Goal: Task Accomplishment & Management: Complete application form

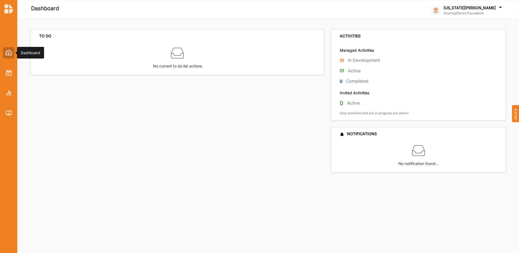
click at [8, 54] on img at bounding box center [8, 52] width 7 height 5
click at [8, 79] on div at bounding box center [8, 78] width 17 height 80
click at [9, 77] on div at bounding box center [8, 72] width 11 height 11
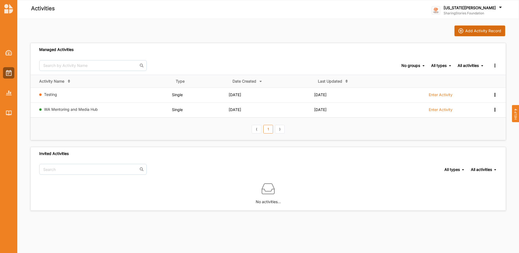
click at [472, 32] on div "Add Activity Record" at bounding box center [484, 30] width 36 height 5
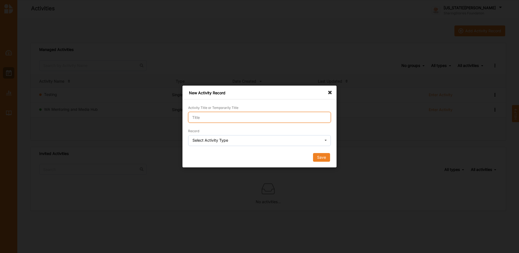
click at [262, 113] on input "Activity Title or Temporarily Title" at bounding box center [259, 117] width 143 height 11
type input "[PERSON_NAME]: Sovereign Bus Stations"
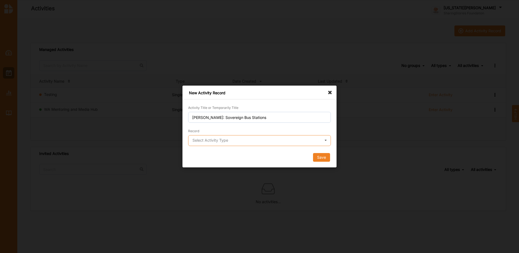
drag, startPoint x: 273, startPoint y: 135, endPoint x: 273, endPoint y: 131, distance: 3.8
click at [273, 135] on input "text" at bounding box center [260, 140] width 142 height 11
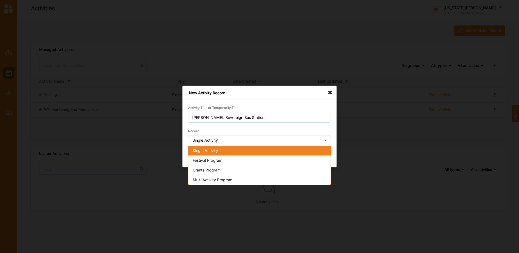
click at [245, 153] on div "Single Activity" at bounding box center [260, 151] width 142 height 10
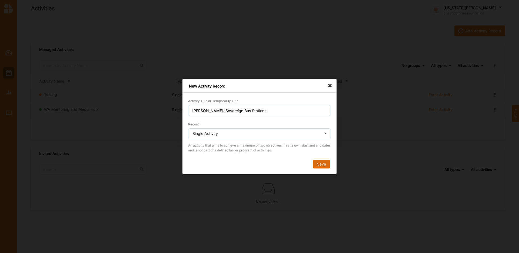
click at [320, 163] on button "Save" at bounding box center [321, 164] width 17 height 9
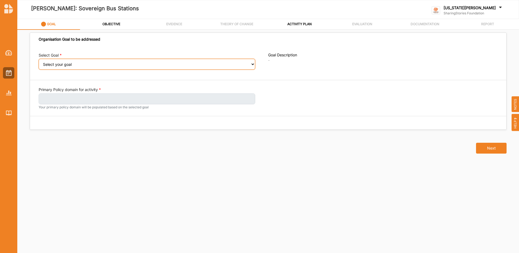
click at [70, 65] on select "Select your goal Strong, connected [DEMOGRAPHIC_DATA] young people and communit…" at bounding box center [147, 64] width 217 height 11
select select "279"
click at [39, 62] on select "Select your goal Strong, connected [DEMOGRAPHIC_DATA] young people and communit…" at bounding box center [147, 64] width 217 height 11
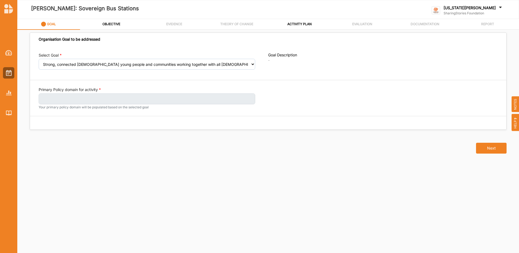
select select "279"
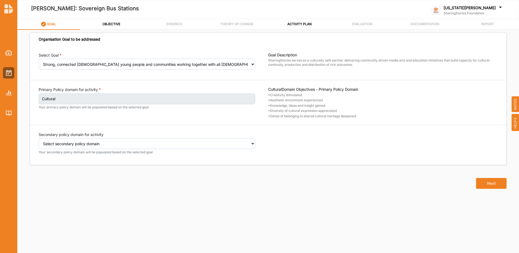
click at [250, 116] on div "Primary Policy domain for activity Cultural Your primary policy domain will be …" at bounding box center [154, 102] width 230 height 31
click at [217, 64] on select "Select your goal Strong, connected [DEMOGRAPHIC_DATA] young people and communit…" at bounding box center [147, 64] width 217 height 11
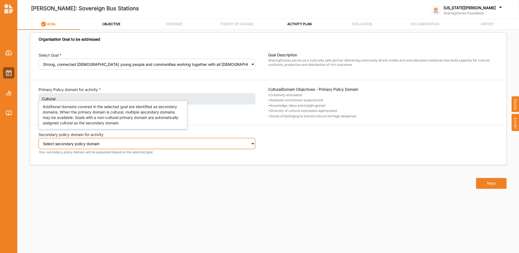
click at [151, 144] on select "Select secondary policy domain No second domain for this activity Social Econom…" at bounding box center [147, 143] width 217 height 11
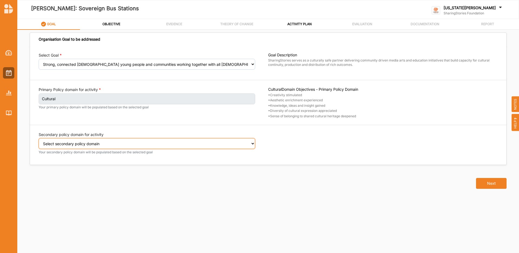
select select "0"
click at [39, 142] on select "Select secondary policy domain No second domain for this activity Social Econom…" at bounding box center [147, 143] width 217 height 11
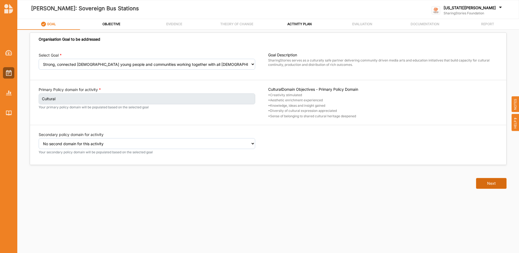
click at [491, 185] on button "Next" at bounding box center [491, 183] width 31 height 11
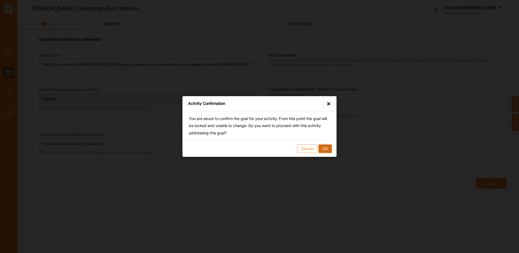
click at [325, 149] on button "OK" at bounding box center [326, 148] width 14 height 9
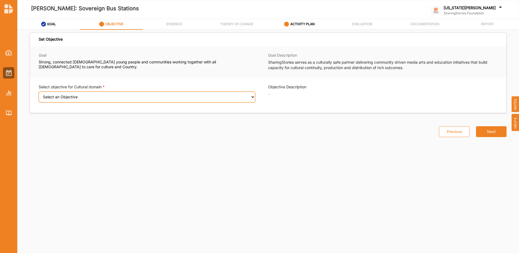
click at [121, 98] on select "Select an Objective Creativity stimulated Aesthetic enrichment experienced Know…" at bounding box center [147, 96] width 217 height 11
click at [139, 95] on select "Select an Objective Creativity stimulated Aesthetic enrichment experienced Know…" at bounding box center [147, 96] width 217 height 11
select select "5"
click at [39, 95] on select "Select an Objective Creativity stimulated Aesthetic enrichment experienced Know…" at bounding box center [147, 96] width 217 height 11
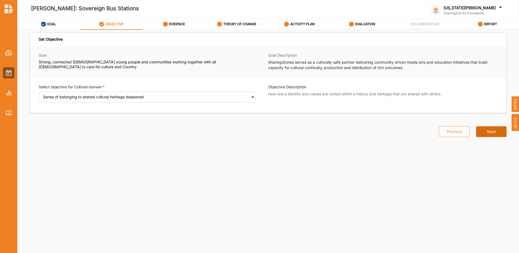
click at [499, 134] on button "Next" at bounding box center [491, 131] width 31 height 11
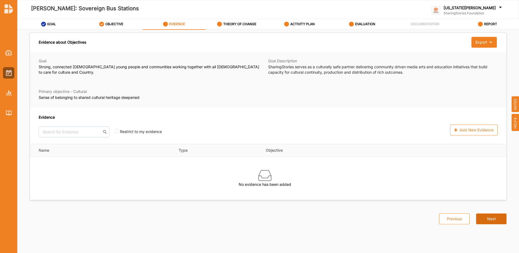
click at [486, 219] on button "Next" at bounding box center [491, 218] width 31 height 11
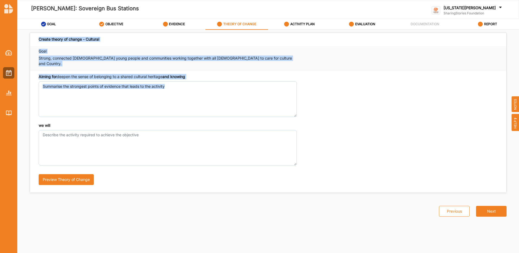
drag, startPoint x: 39, startPoint y: 38, endPoint x: 143, endPoint y: 132, distance: 139.2
click at [143, 132] on div "Create theory of change - Cultural Goal Strong, connected [DEMOGRAPHIC_DATA] yo…" at bounding box center [268, 112] width 477 height 160
copy div "Create theory of change - Cultural Goal Strong, connected [DEMOGRAPHIC_DATA] yo…"
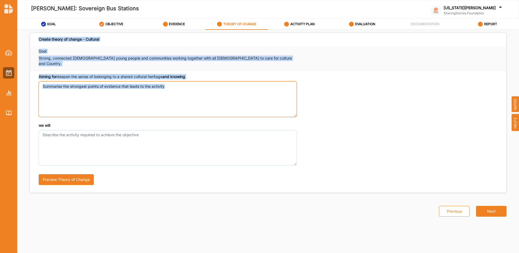
click at [271, 81] on textarea "Aiming for deepen the sense of belonging to a shared cultural heritage and know…" at bounding box center [168, 98] width 258 height 35
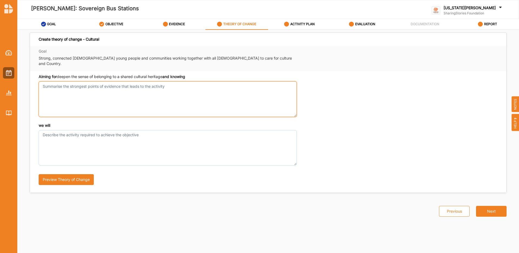
click at [129, 84] on textarea "Aiming for deepen the sense of belonging to a shared cultural heritage and know…" at bounding box center [168, 98] width 258 height 35
paste textarea "Evidence Public infrastructure such as bus stations often reflects colonial his…"
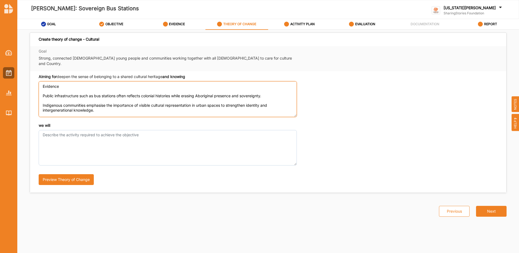
drag, startPoint x: 73, startPoint y: 80, endPoint x: 29, endPoint y: 79, distance: 44.4
click at [29, 79] on div "Create theory of change - Cultural Goal Strong, connected [DEMOGRAPHIC_DATA] yo…" at bounding box center [269, 112] width 484 height 160
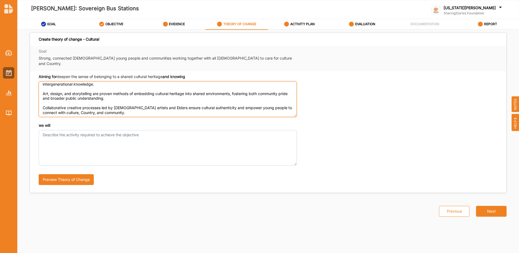
scroll to position [17, 0]
type textarea "Public infrastructure such as bus stations often reflects colonial histories wh…"
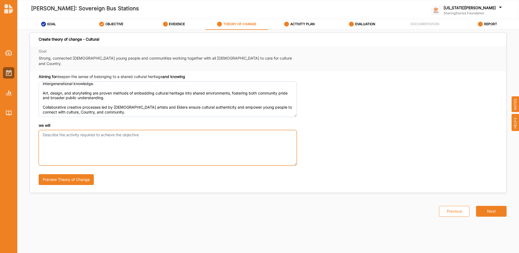
click at [115, 130] on textarea "we will" at bounding box center [168, 147] width 258 height 35
paste textarea "Work with Elders, young people, and community to create artworks, films, and ar…"
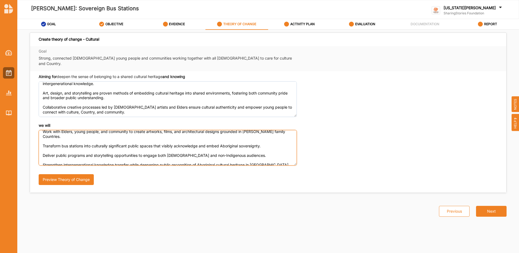
scroll to position [0, 0]
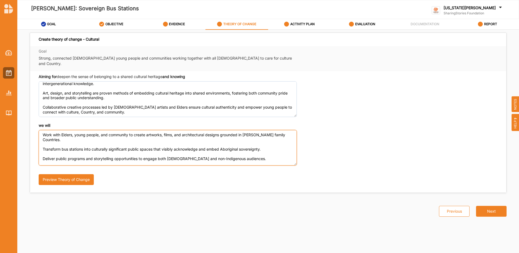
drag, startPoint x: 61, startPoint y: 142, endPoint x: 89, endPoint y: 139, distance: 28.1
click at [61, 142] on textarea "Work with Elders, young people, and community to create artworks, films, and ar…" at bounding box center [168, 147] width 258 height 35
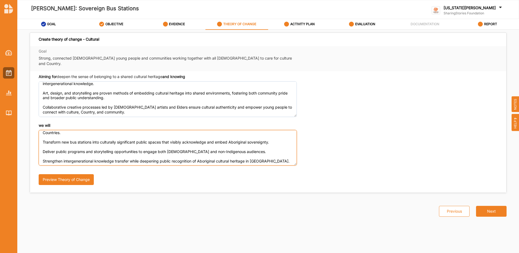
scroll to position [8, 0]
drag, startPoint x: 71, startPoint y: 135, endPoint x: 6, endPoint y: 131, distance: 65.5
click at [6, 131] on div "[PERSON_NAME]: Sovereign Bus Stations [US_STATE][PERSON_NAME] SharingStories Fo…" at bounding box center [259, 126] width 519 height 253
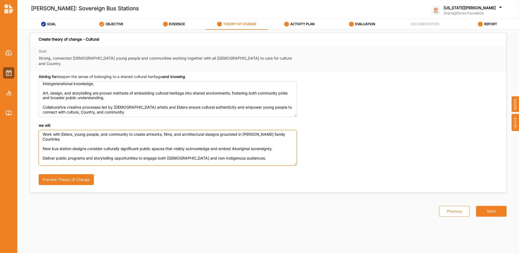
scroll to position [0, 0]
click at [263, 150] on textarea "Work with Elders, young people, and community to create artworks, films, and ar…" at bounding box center [168, 147] width 258 height 35
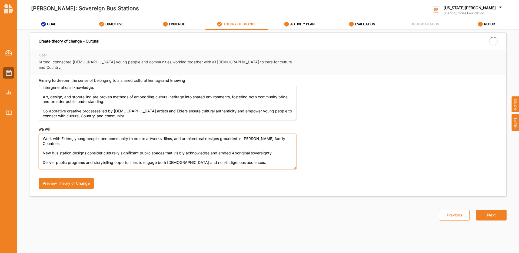
click at [260, 160] on div "we will Work with Elders, young people, and community to create artworks, films…" at bounding box center [268, 159] width 459 height 67
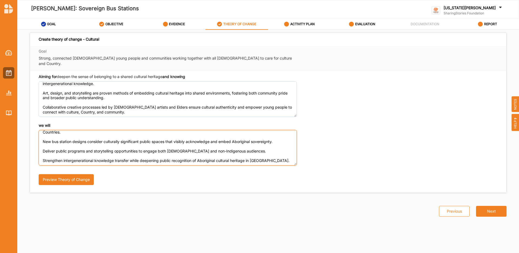
click at [267, 156] on textarea "Work with Elders, young people, and community to create artworks, films, and ar…" at bounding box center [168, 147] width 258 height 35
paste textarea "So that [DEMOGRAPHIC_DATA] communities experience greater cultural pride and co…"
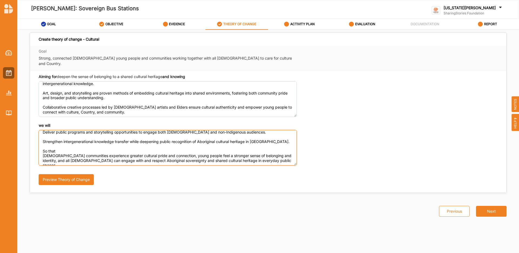
scroll to position [27, 0]
drag, startPoint x: 275, startPoint y: 155, endPoint x: 279, endPoint y: 153, distance: 4.1
click at [275, 154] on textarea "Work with Elders, young people, and community to create artworks, films, and ar…" at bounding box center [168, 147] width 258 height 35
click at [279, 154] on textarea "Work with Elders, young people, and community to create artworks, films, and ar…" at bounding box center [168, 147] width 258 height 35
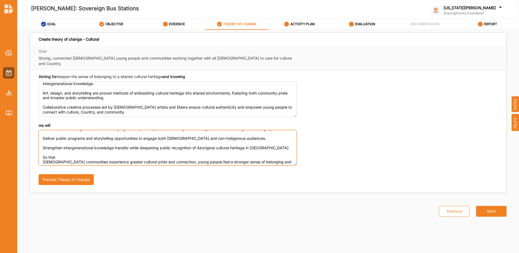
scroll to position [19, 0]
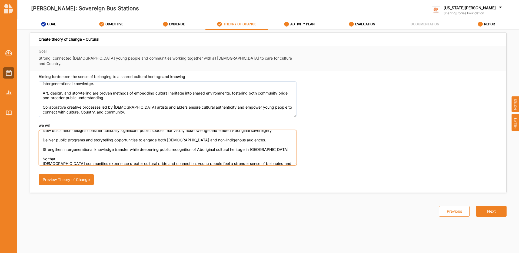
click at [57, 134] on textarea "Work with Elders, young people, and community to create artworks, films, and ar…" at bounding box center [168, 147] width 258 height 35
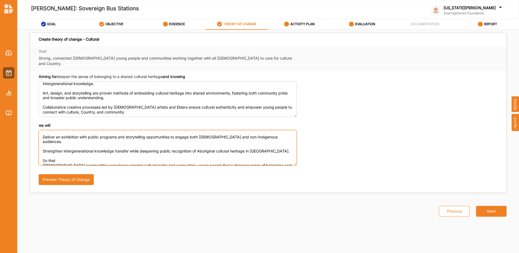
scroll to position [27, 0]
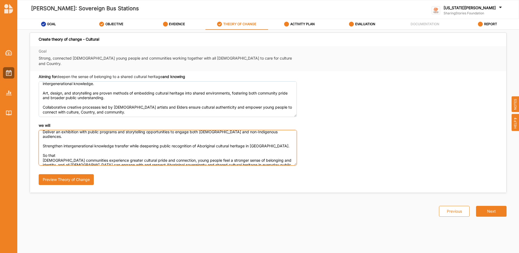
drag, startPoint x: 167, startPoint y: 156, endPoint x: 283, endPoint y: 160, distance: 116.4
click at [283, 160] on div "we will Work with Elders, young people, and community to create artworks, films…" at bounding box center [268, 156] width 459 height 67
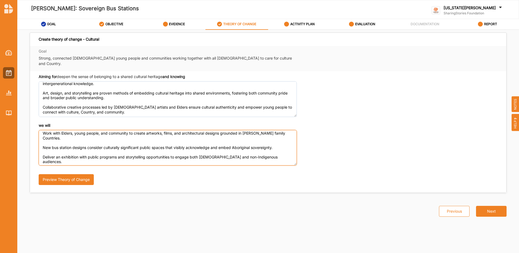
scroll to position [0, 0]
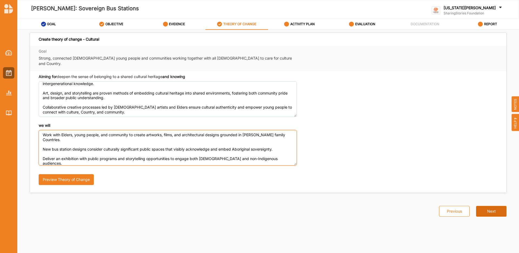
type textarea "Work with Elders, young people, and community to create artworks, films, and ar…"
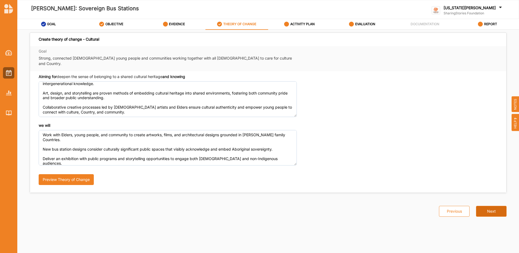
click at [496, 206] on button "Next" at bounding box center [491, 211] width 31 height 11
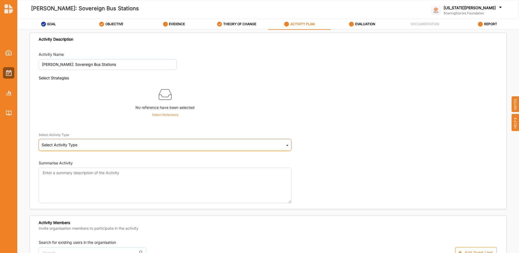
click at [117, 143] on div "Select Activity Type Cultural infrastructure development Acquisitions and Commi…" at bounding box center [165, 145] width 253 height 12
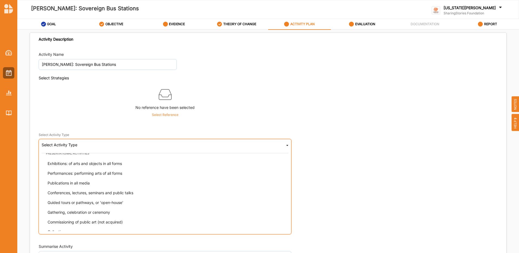
scroll to position [20, 0]
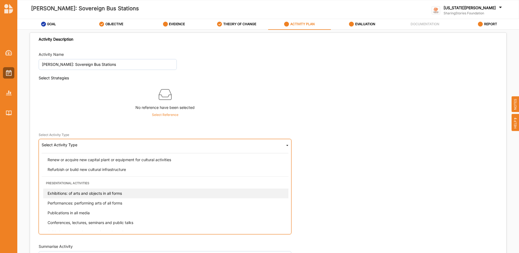
click at [91, 194] on span "Exhibitions: of arts and objects in all forms" at bounding box center [85, 193] width 74 height 5
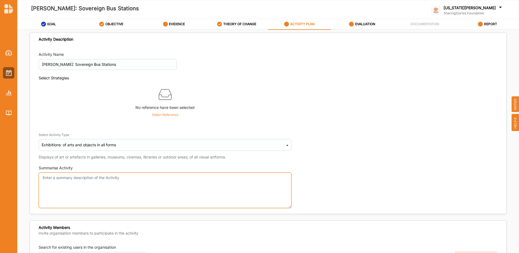
click at [120, 177] on textarea "Summarise Activity" at bounding box center [165, 189] width 253 height 35
type textarea "Exhibition at [GEOGRAPHIC_DATA] to show the process, work and new designs for b…"
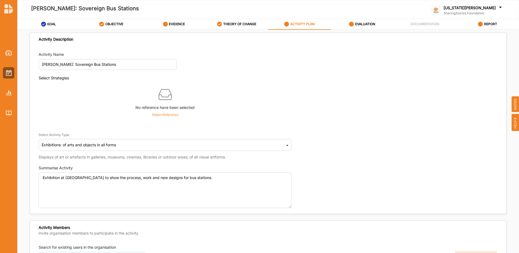
drag, startPoint x: 376, startPoint y: 198, endPoint x: 356, endPoint y: 199, distance: 20.3
click at [376, 198] on div "Summarise Activity Exhibition at [GEOGRAPHIC_DATA] to show the process, work an…" at bounding box center [268, 186] width 459 height 43
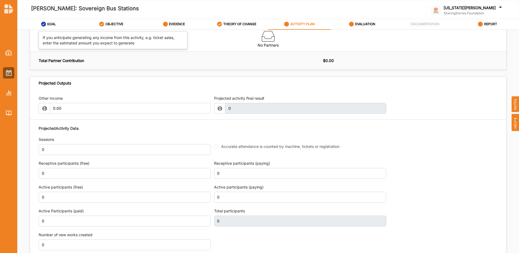
scroll to position [629, 0]
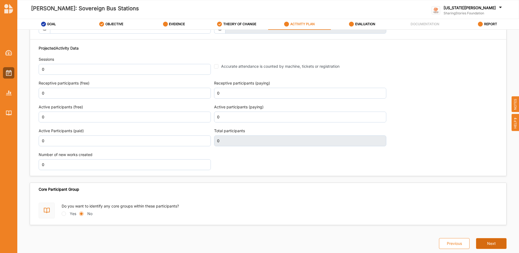
click at [491, 243] on button "Next" at bounding box center [491, 243] width 31 height 11
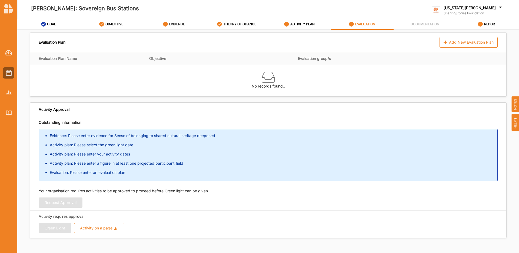
click at [171, 23] on label "EVIDENCE" at bounding box center [177, 24] width 16 height 4
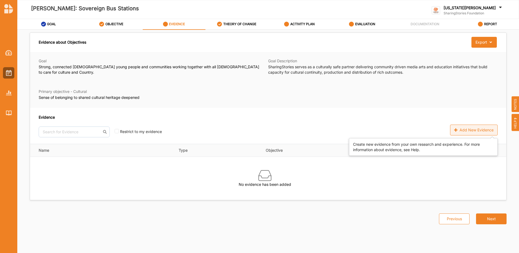
click at [474, 128] on div "Add New Evidence" at bounding box center [474, 129] width 48 height 11
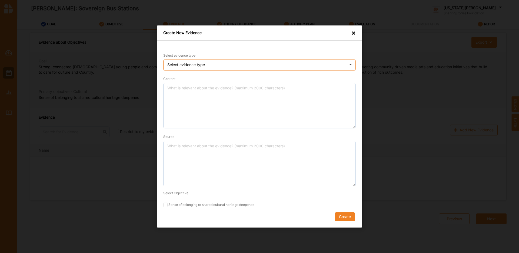
click at [200, 68] on div "Select evidence type Practice Knowledge Published Research Data" at bounding box center [259, 65] width 193 height 11
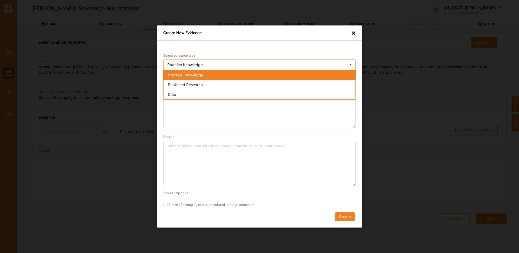
click at [201, 77] on span "Practice Knowledge" at bounding box center [185, 75] width 35 height 5
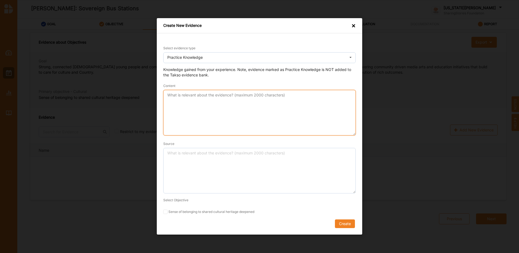
click at [210, 91] on textarea "Content" at bounding box center [259, 112] width 193 height 45
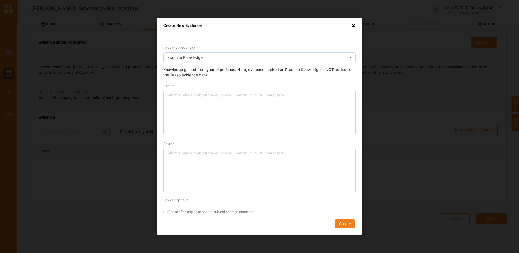
click at [353, 26] on div "×" at bounding box center [354, 26] width 4 height 6
